Goal: Transaction & Acquisition: Purchase product/service

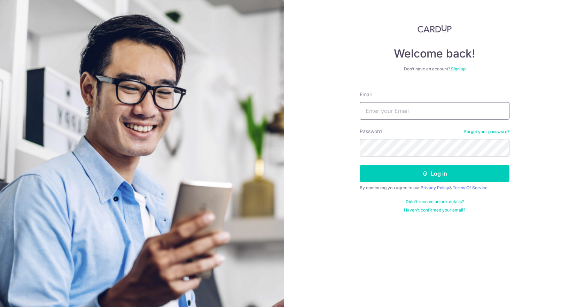
click at [389, 113] on input "Email" at bounding box center [434, 110] width 150 height 17
type input "caris_caris_@hotmail.com"
click at [359, 165] on button "Log in" at bounding box center [434, 173] width 150 height 17
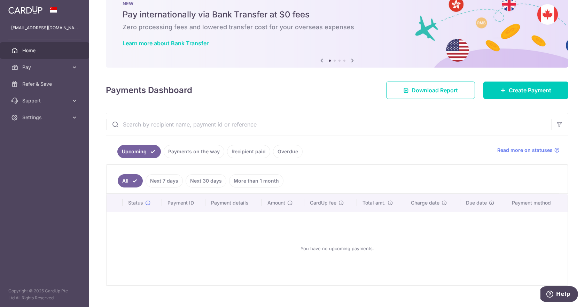
scroll to position [33, 0]
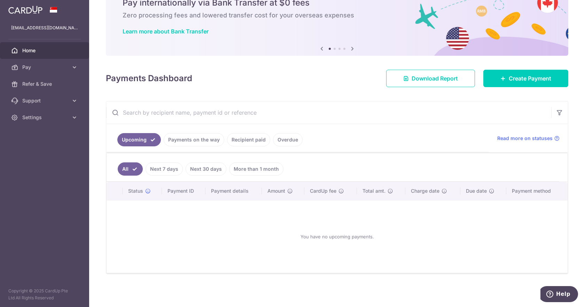
click at [23, 9] on img at bounding box center [25, 10] width 34 height 8
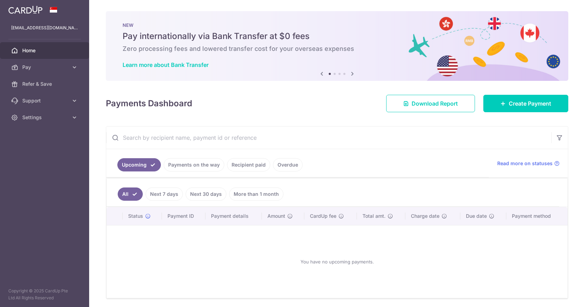
scroll to position [0, 0]
click at [34, 6] on img at bounding box center [25, 10] width 34 height 8
click at [59, 68] on span "Pay" at bounding box center [45, 67] width 46 height 7
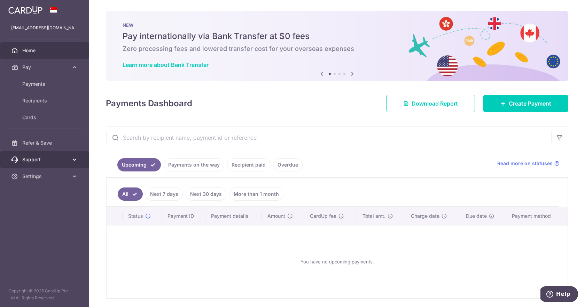
click at [61, 155] on link "Support" at bounding box center [44, 159] width 89 height 17
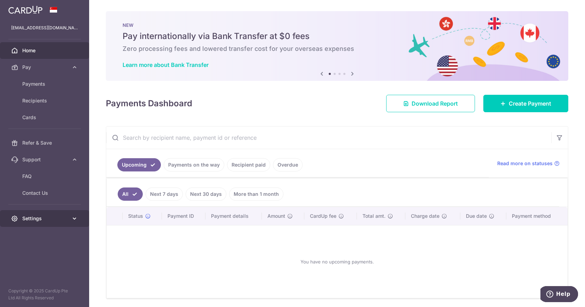
click at [65, 218] on span "Settings" at bounding box center [45, 218] width 46 height 7
click at [31, 250] on span "Logout" at bounding box center [45, 251] width 46 height 7
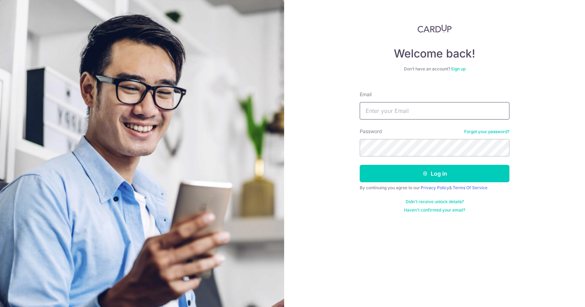
click at [406, 113] on input "Email" at bounding box center [434, 110] width 150 height 17
type input "caris_caris_@hotmail.com"
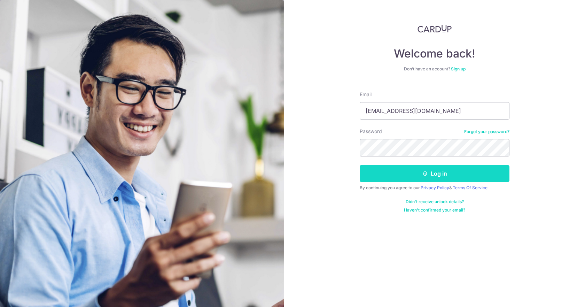
click at [410, 174] on button "Log in" at bounding box center [434, 173] width 150 height 17
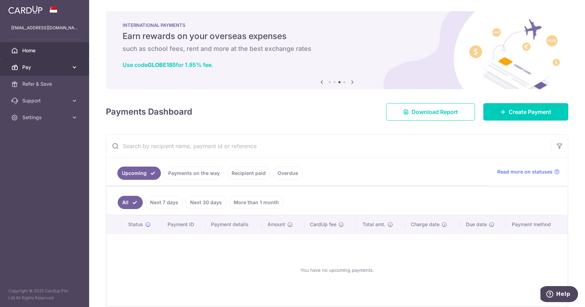
click at [64, 67] on span "Pay" at bounding box center [45, 67] width 46 height 7
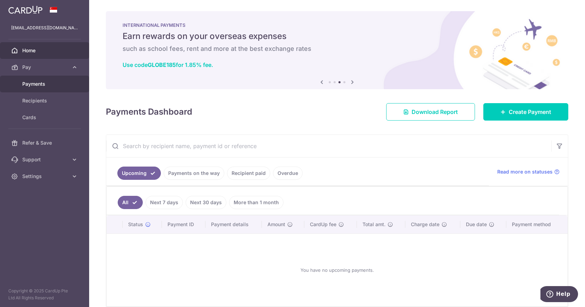
click at [50, 83] on span "Payments" at bounding box center [45, 83] width 46 height 7
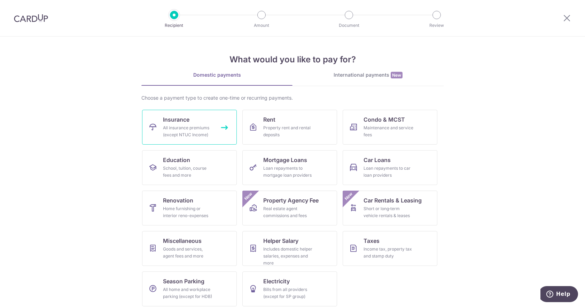
click at [189, 125] on div "All insurance premiums (except NTUC Income)" at bounding box center [188, 131] width 50 height 14
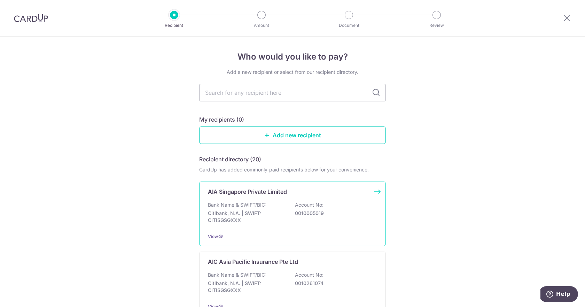
click at [256, 206] on p "Bank Name & SWIFT/BIC:" at bounding box center [237, 204] width 58 height 7
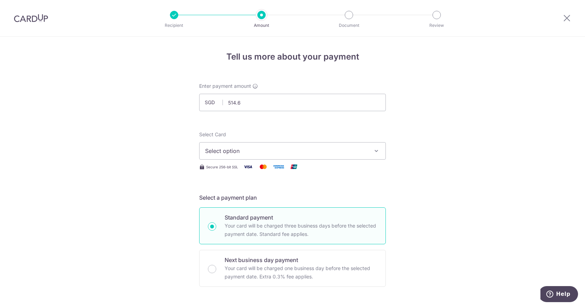
type input "514.64"
click at [329, 149] on span "Select option" at bounding box center [286, 150] width 162 height 8
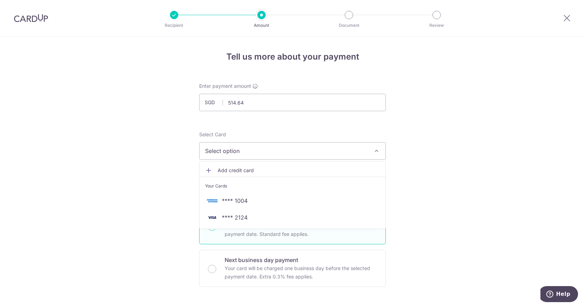
click at [206, 170] on icon at bounding box center [208, 170] width 7 height 7
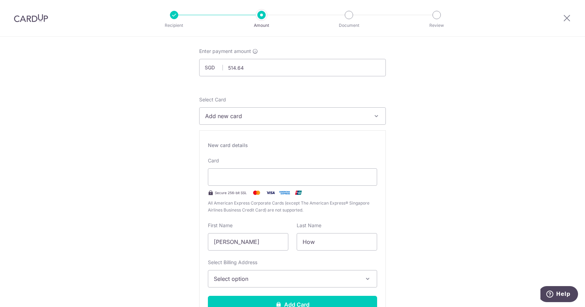
scroll to position [70, 0]
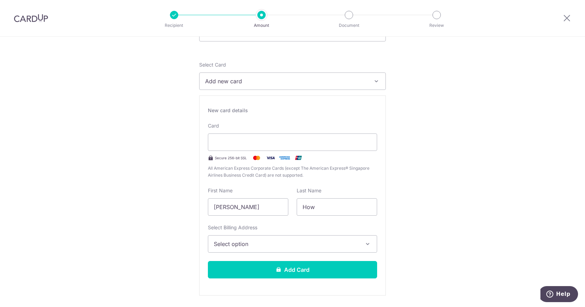
click at [270, 245] on span "Select option" at bounding box center [286, 243] width 145 height 8
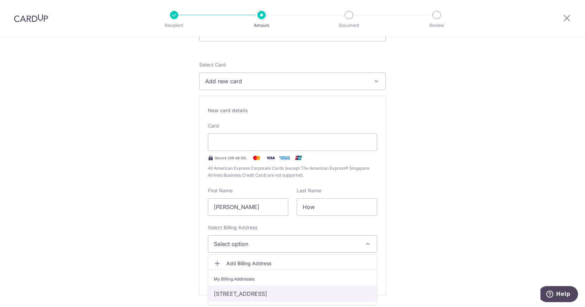
click at [238, 288] on link "[STREET_ADDRESS]" at bounding box center [292, 293] width 168 height 17
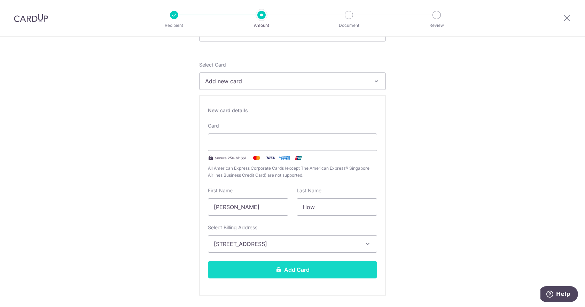
click at [322, 264] on button "Add Card" at bounding box center [292, 269] width 169 height 17
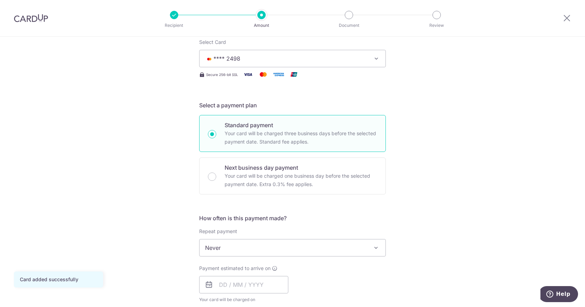
scroll to position [104, 0]
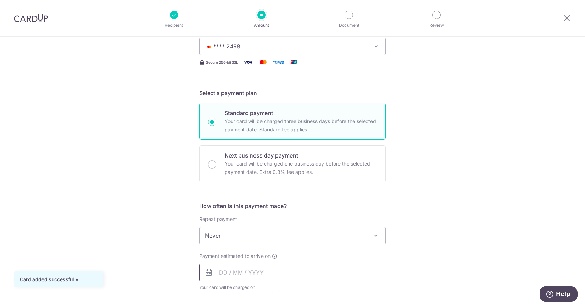
click at [233, 271] on input "text" at bounding box center [243, 271] width 89 height 17
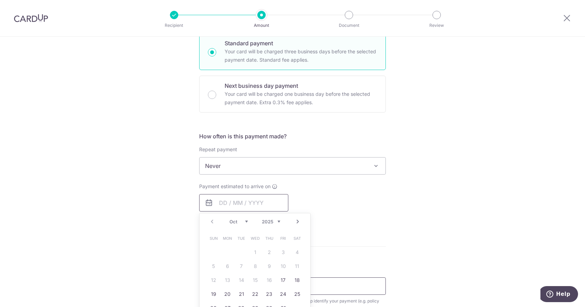
scroll to position [209, 0]
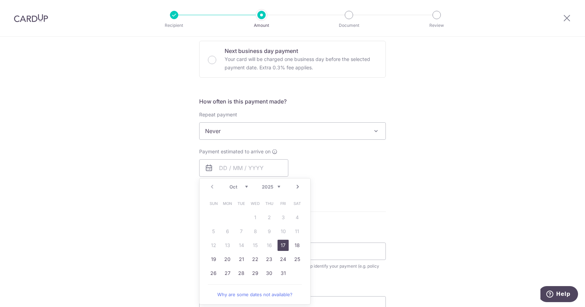
click at [283, 246] on link "17" at bounding box center [282, 244] width 11 height 11
type input "[DATE]"
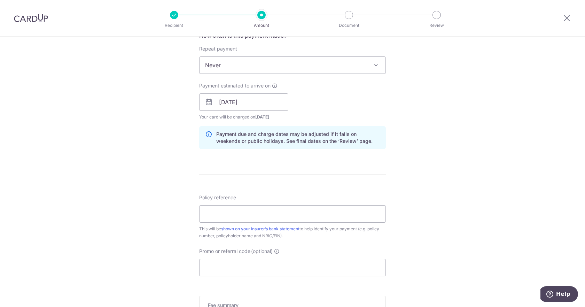
scroll to position [278, 0]
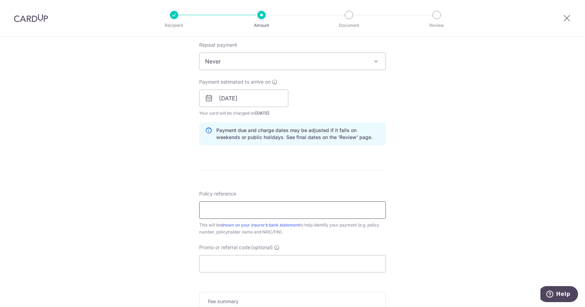
click at [248, 215] on input "Policy reference" at bounding box center [292, 209] width 186 height 17
click at [217, 201] on input "Policy reference" at bounding box center [292, 209] width 186 height 17
paste input "E238788220"
type input "E238788220 HOW KA HOCK S8378297H"
click at [514, 185] on div "Tell us more about your payment Enter payment amount SGD 514.64 514.64 Card add…" at bounding box center [292, 87] width 585 height 658
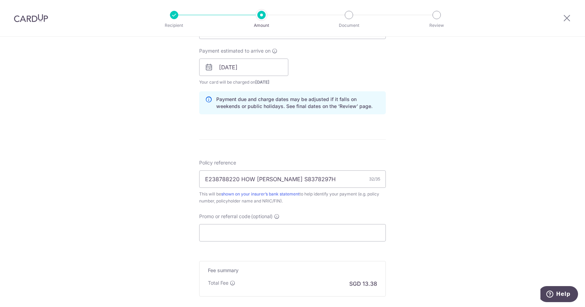
scroll to position [313, 0]
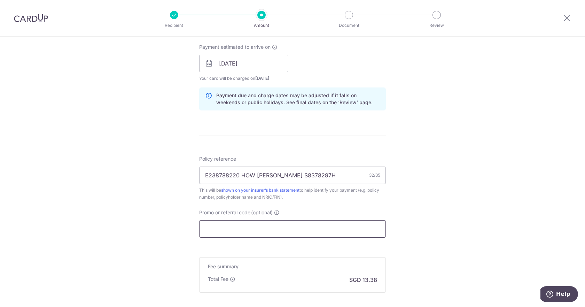
click at [276, 229] on input "Promo or referral code (optional)" at bounding box center [292, 228] width 186 height 17
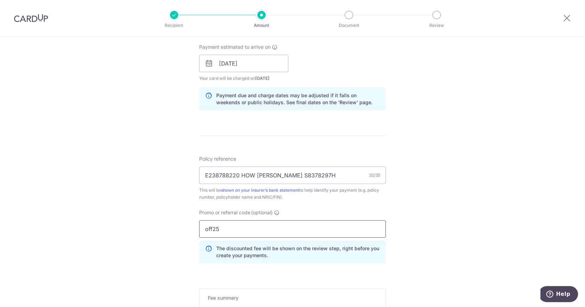
type input "off25"
click at [390, 255] on div "Tell us more about your payment Enter payment amount SGD 514.64 514.64 Card add…" at bounding box center [292, 67] width 585 height 689
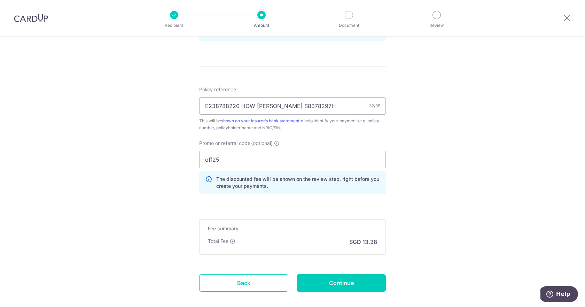
scroll to position [383, 0]
click at [340, 284] on input "Continue" at bounding box center [340, 281] width 89 height 17
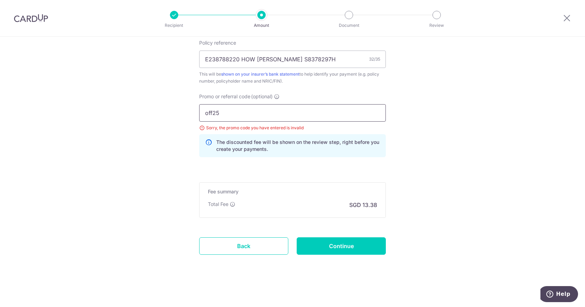
drag, startPoint x: 203, startPoint y: 113, endPoint x: 196, endPoint y: 113, distance: 7.3
click at [196, 113] on div "Promo or referral code (optional) off25 Sorry, the promo code you have entered …" at bounding box center [292, 128] width 195 height 70
paste input "OFF2"
type input "OFF225"
click at [329, 246] on input "Continue" at bounding box center [340, 245] width 89 height 17
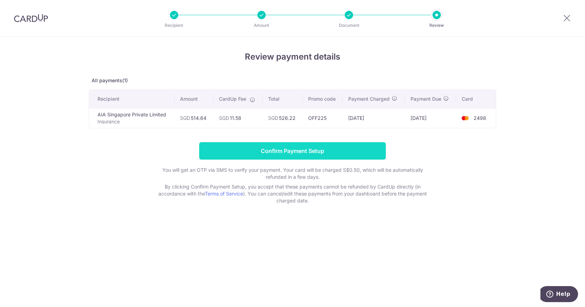
click at [314, 150] on input "Confirm Payment Setup" at bounding box center [292, 150] width 186 height 17
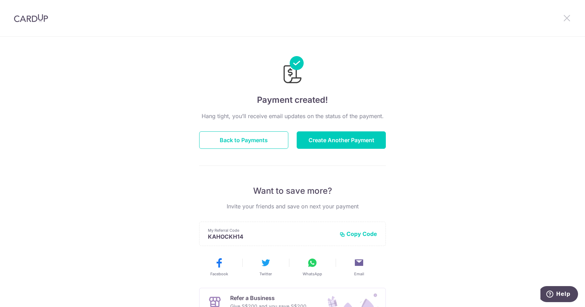
click at [566, 16] on icon at bounding box center [566, 18] width 8 height 9
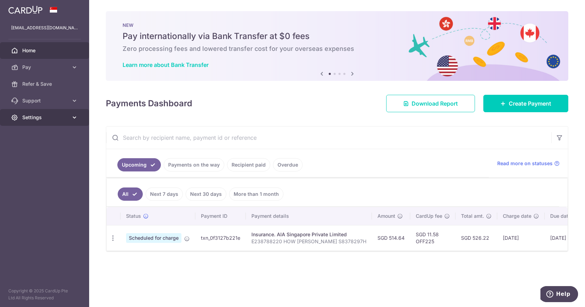
click at [47, 119] on span "Settings" at bounding box center [45, 117] width 46 height 7
click at [41, 137] on span "Account" at bounding box center [45, 133] width 46 height 7
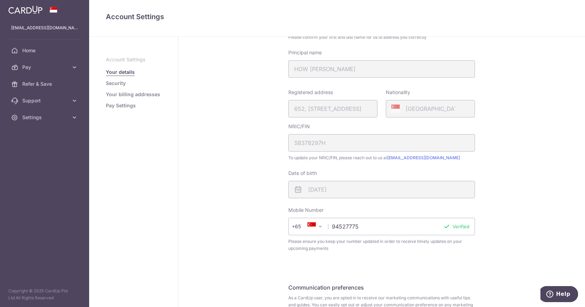
scroll to position [70, 0]
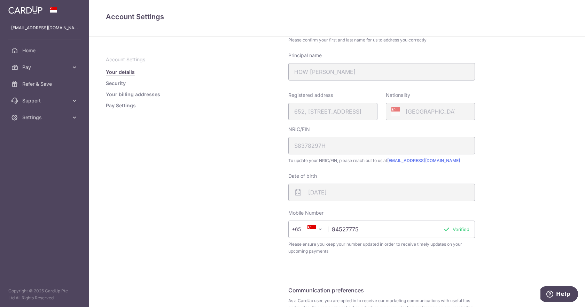
click at [115, 86] on link "Security" at bounding box center [116, 83] width 20 height 7
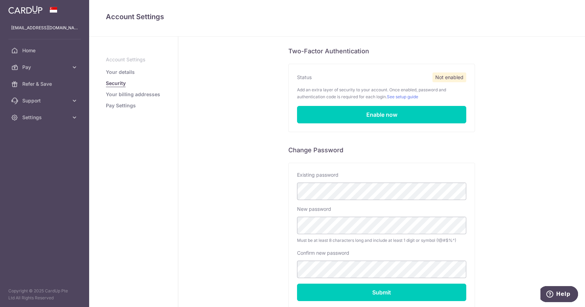
scroll to position [86, 0]
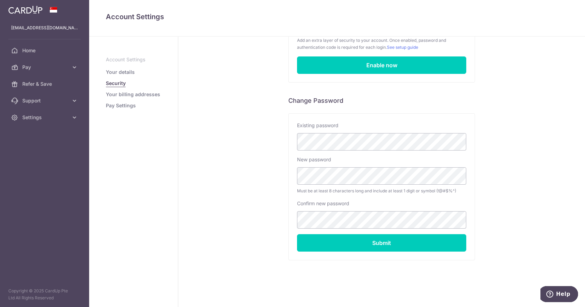
click at [122, 108] on link "Pay Settings" at bounding box center [121, 105] width 30 height 7
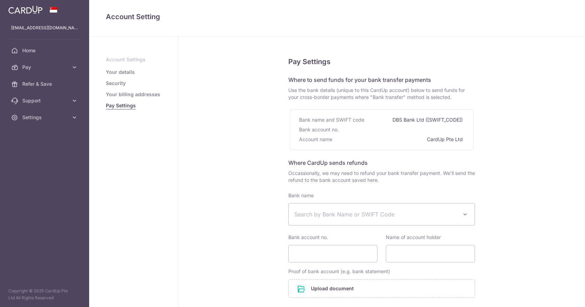
select select
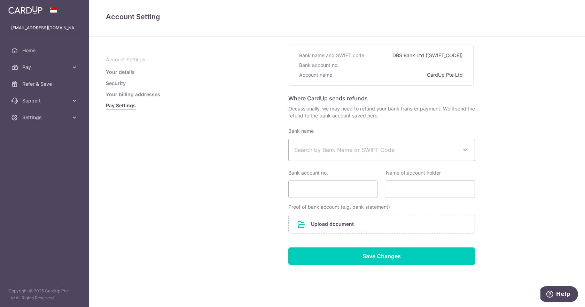
scroll to position [70, 0]
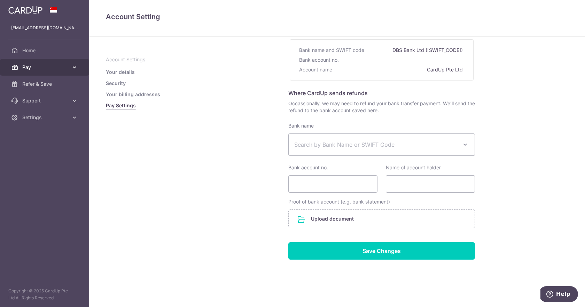
click at [39, 69] on span "Pay" at bounding box center [45, 67] width 46 height 7
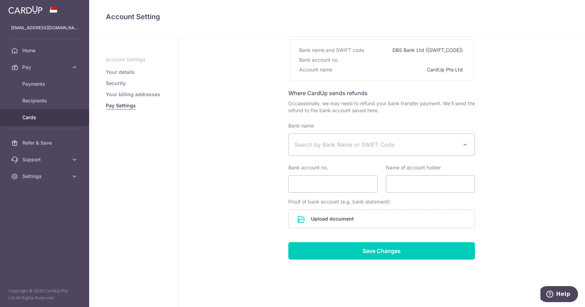
click at [32, 117] on span "Cards" at bounding box center [45, 117] width 46 height 7
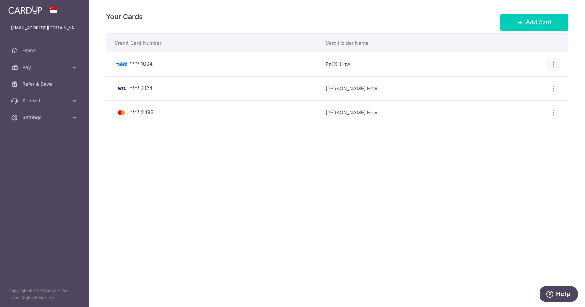
click at [547, 66] on div "View/Edit [GEOGRAPHIC_DATA]" at bounding box center [553, 64] width 13 height 13
click at [550, 66] on icon "button" at bounding box center [552, 64] width 7 height 7
click at [520, 100] on span "Delete" at bounding box center [529, 100] width 47 height 8
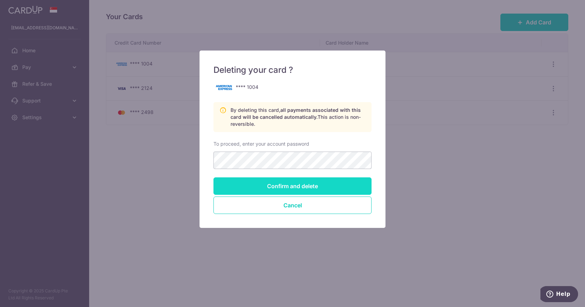
click at [317, 185] on input "Confirm and delete" at bounding box center [292, 185] width 158 height 17
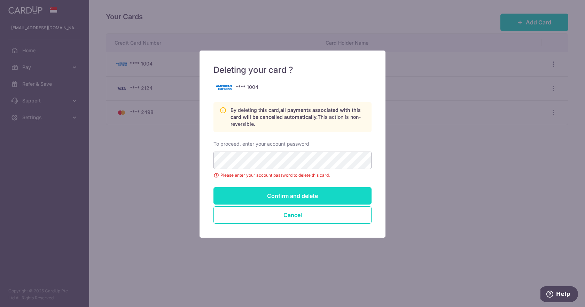
click at [298, 199] on input "Confirm and delete" at bounding box center [292, 195] width 158 height 17
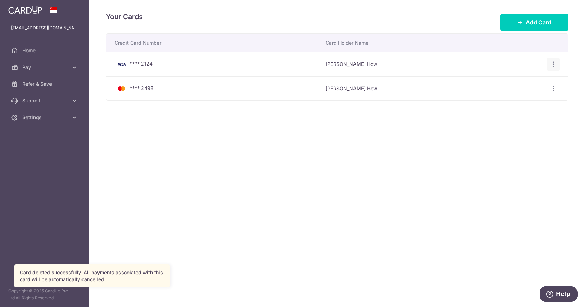
click at [555, 65] on icon "button" at bounding box center [552, 64] width 7 height 7
click at [526, 100] on span "Delete" at bounding box center [529, 100] width 47 height 8
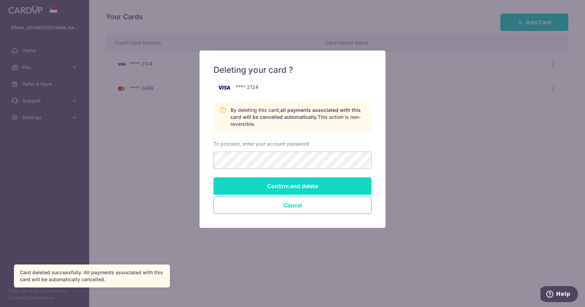
click at [263, 184] on input "Confirm and delete" at bounding box center [292, 185] width 158 height 17
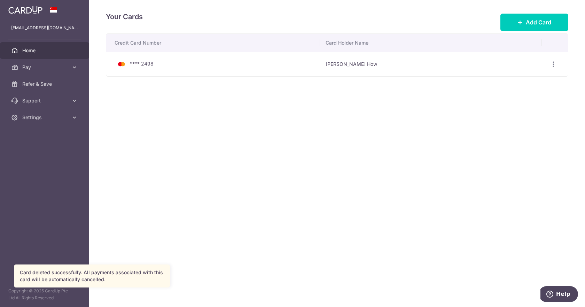
click at [36, 53] on span "Home" at bounding box center [45, 50] width 46 height 7
